Goal: Transaction & Acquisition: Purchase product/service

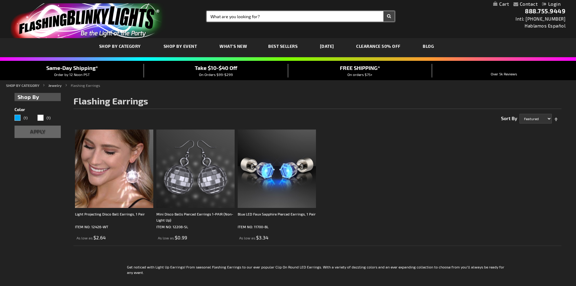
click at [214, 15] on input "Search" at bounding box center [301, 16] width 188 height 10
type input "star wars"
click at [383, 11] on button "Search" at bounding box center [388, 16] width 11 height 10
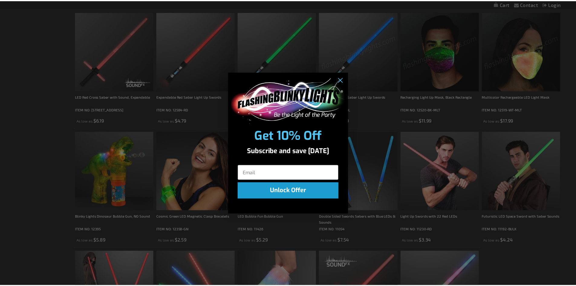
scroll to position [121, 0]
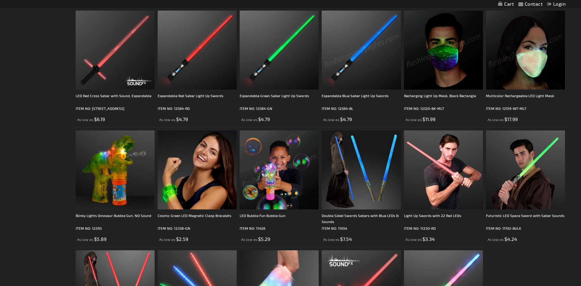
click at [560, 64] on div "Close dialog Get 10% Off Subscribe and save today Unlock Offer Submit" at bounding box center [290, 143] width 581 height 286
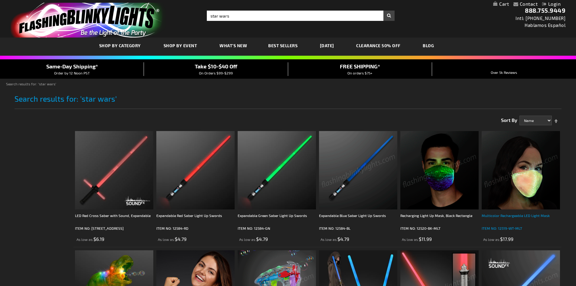
scroll to position [0, 0]
